Goal: Register for event/course

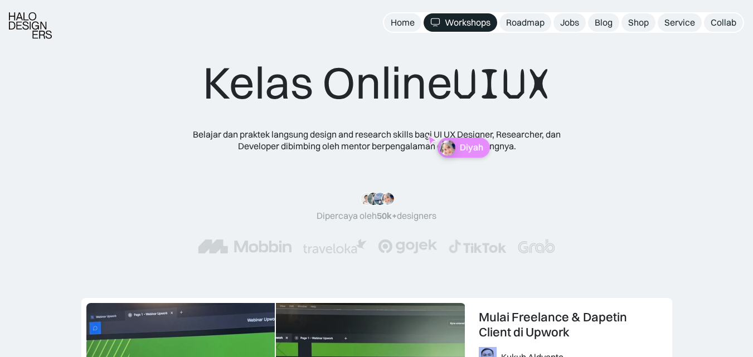
scroll to position [223, 0]
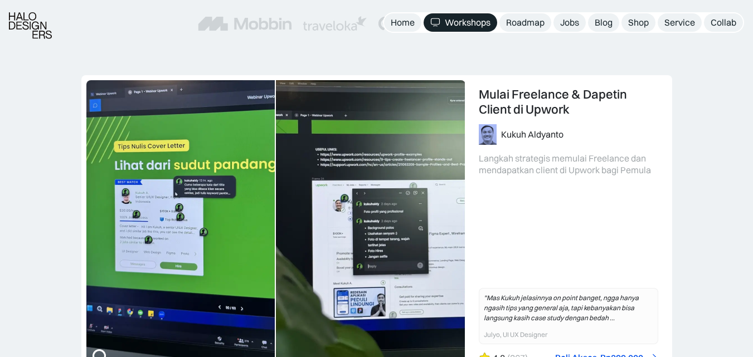
click at [717, 109] on div "UX Research 101: Membuat Research Blueprint Karina Resista Yunidwi Belajar meng…" at bounding box center [376, 255] width 753 height 361
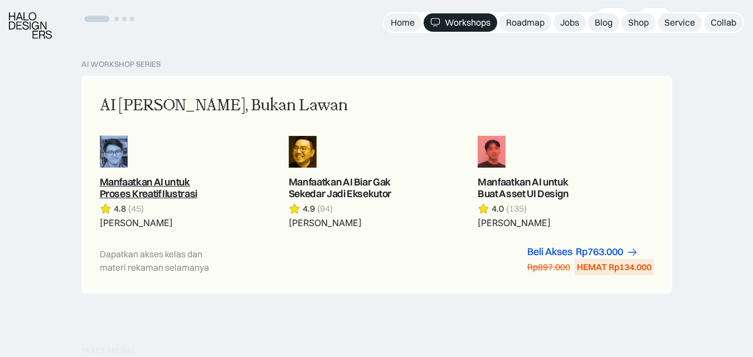
scroll to position [669, 0]
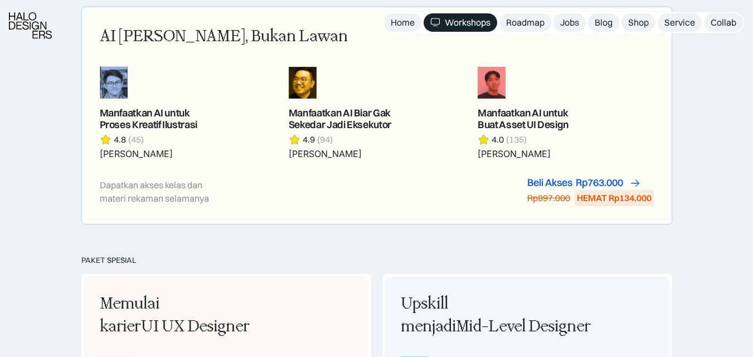
click at [562, 181] on div "Beli Akses" at bounding box center [549, 183] width 45 height 12
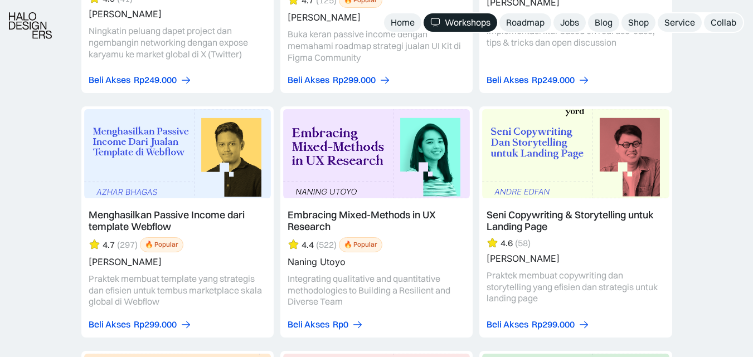
scroll to position [2507, 0]
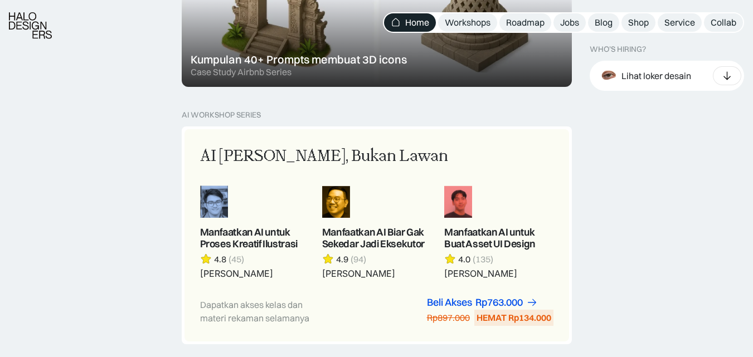
scroll to position [1003, 0]
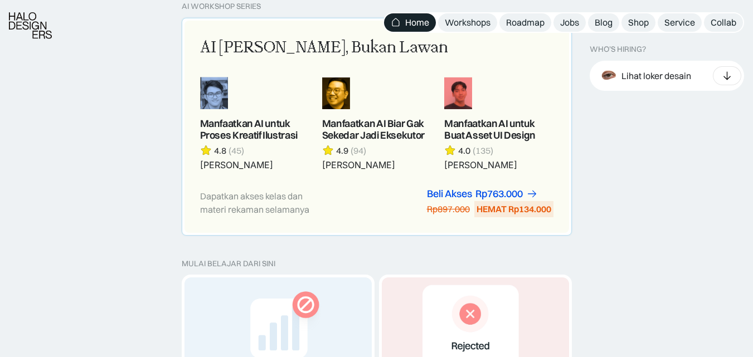
click at [226, 131] on link at bounding box center [254, 124] width 109 height 94
